Goal: Book appointment/travel/reservation

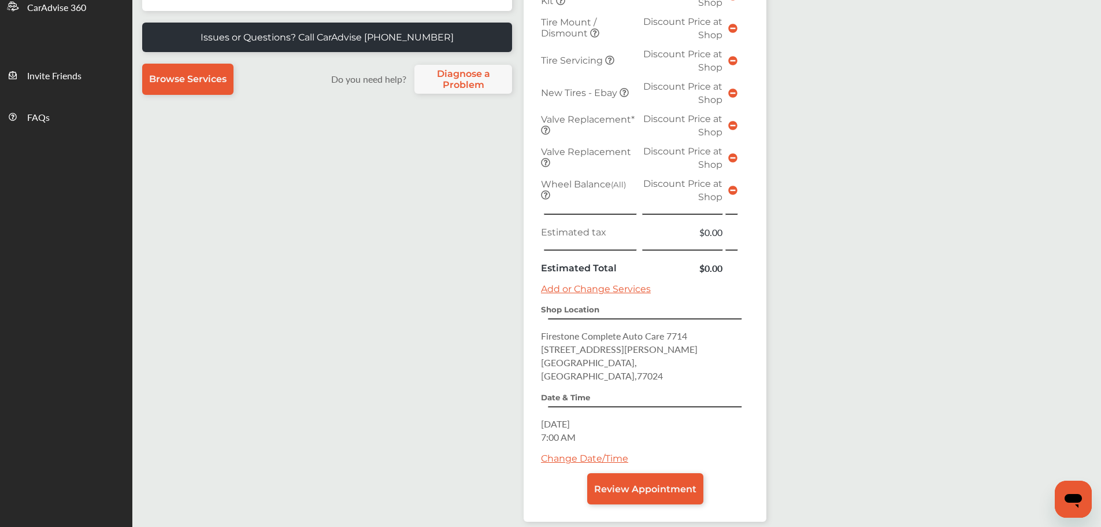
scroll to position [346, 0]
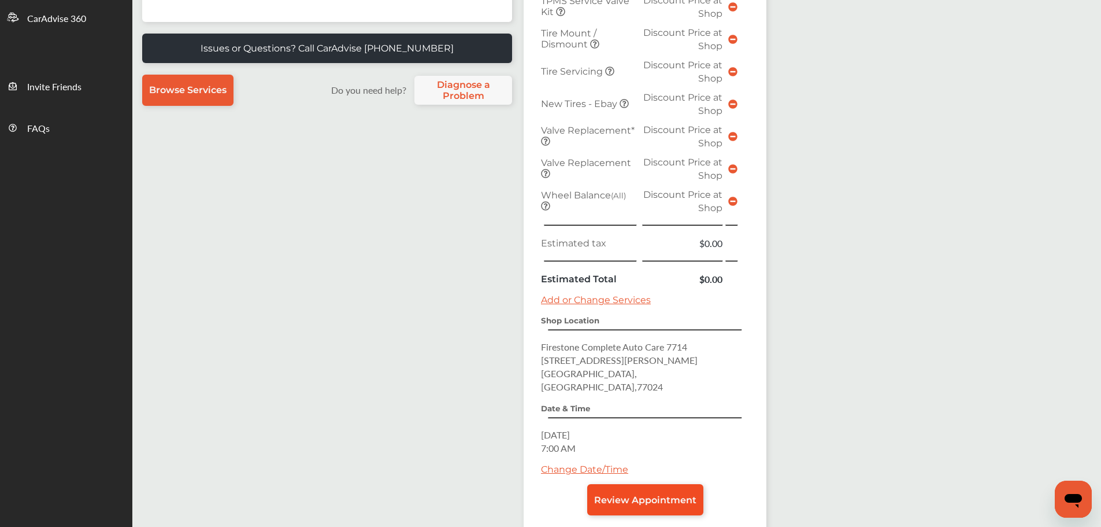
click at [651, 494] on link "Review Appointment" at bounding box center [645, 499] width 116 height 31
click at [659, 494] on span "Review Appointment" at bounding box center [645, 499] width 102 height 11
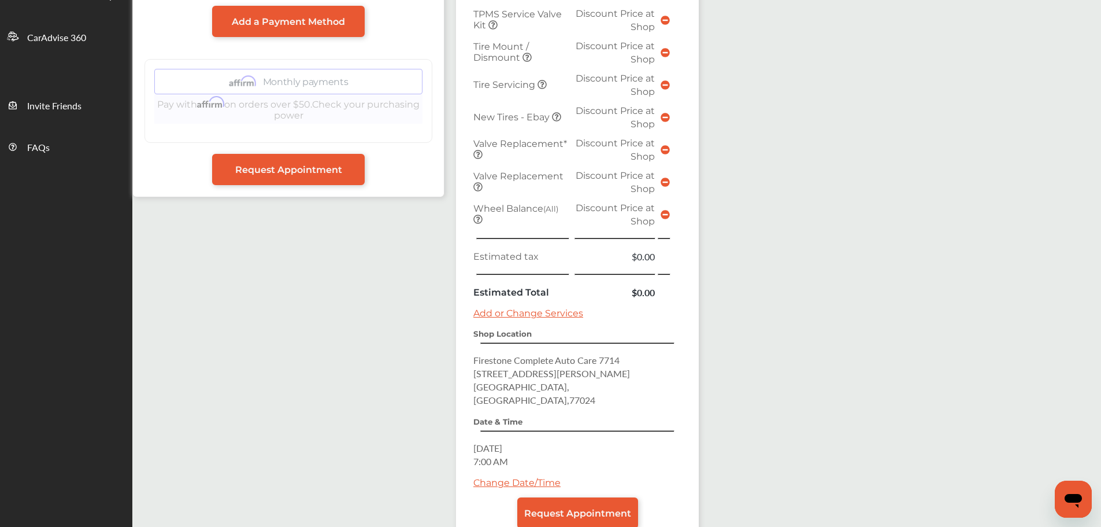
scroll to position [347, 0]
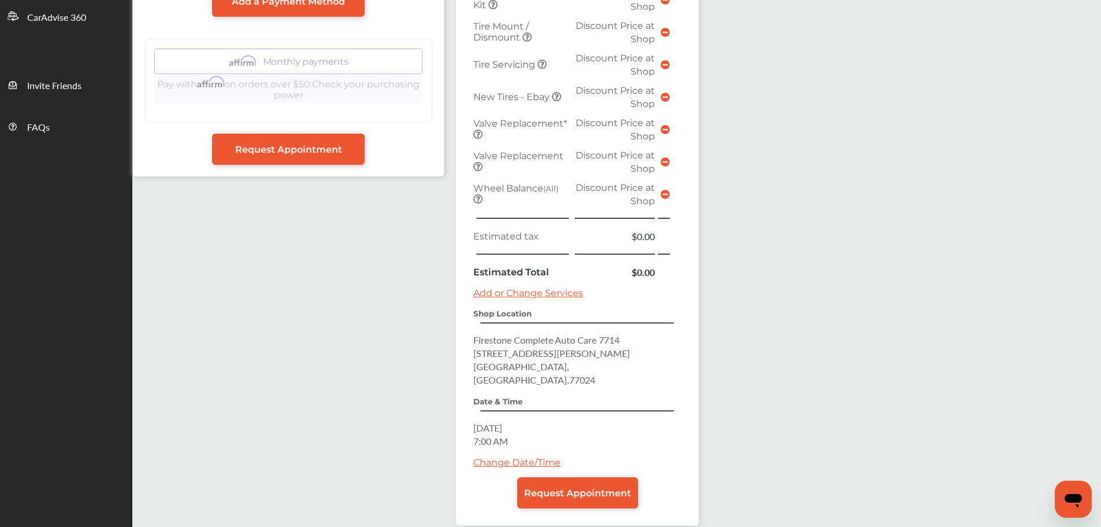
click at [525, 457] on link "Change Date/Time" at bounding box center [516, 462] width 87 height 11
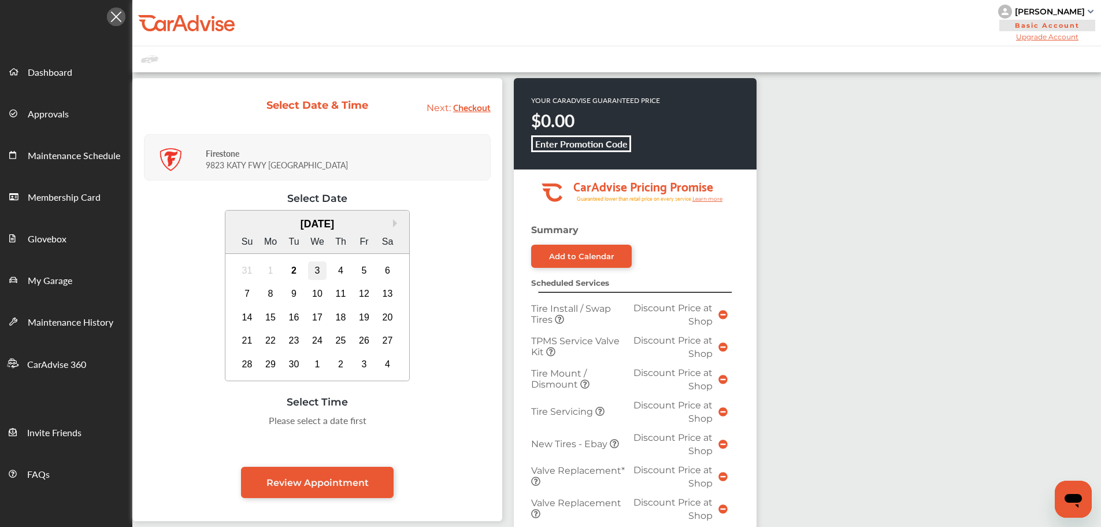
click at [313, 269] on div "3" at bounding box center [317, 270] width 18 height 18
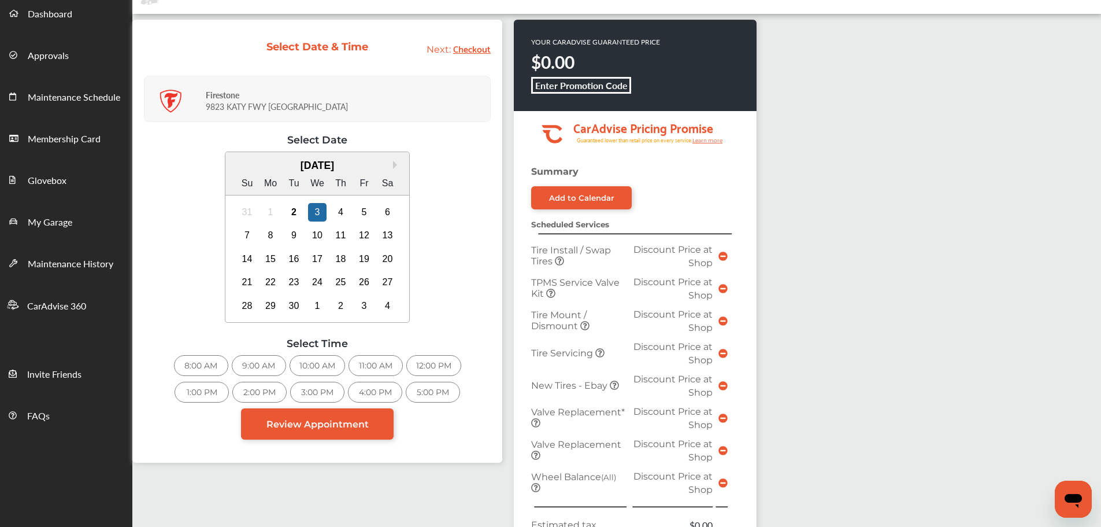
scroll to position [58, 0]
click at [266, 398] on div "2:00 PM" at bounding box center [259, 392] width 54 height 21
